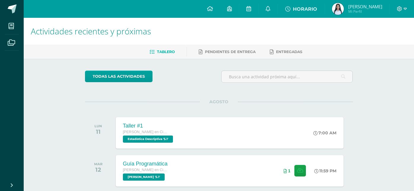
scroll to position [564, 0]
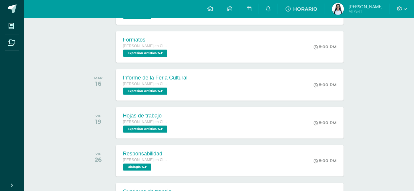
click at [344, 10] on img at bounding box center [338, 9] width 12 height 12
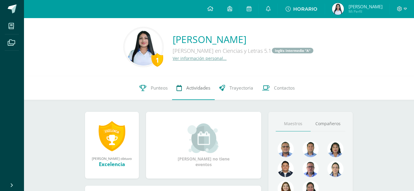
click at [203, 85] on span "Actividades" at bounding box center [198, 88] width 24 height 6
